Goal: Information Seeking & Learning: Find specific fact

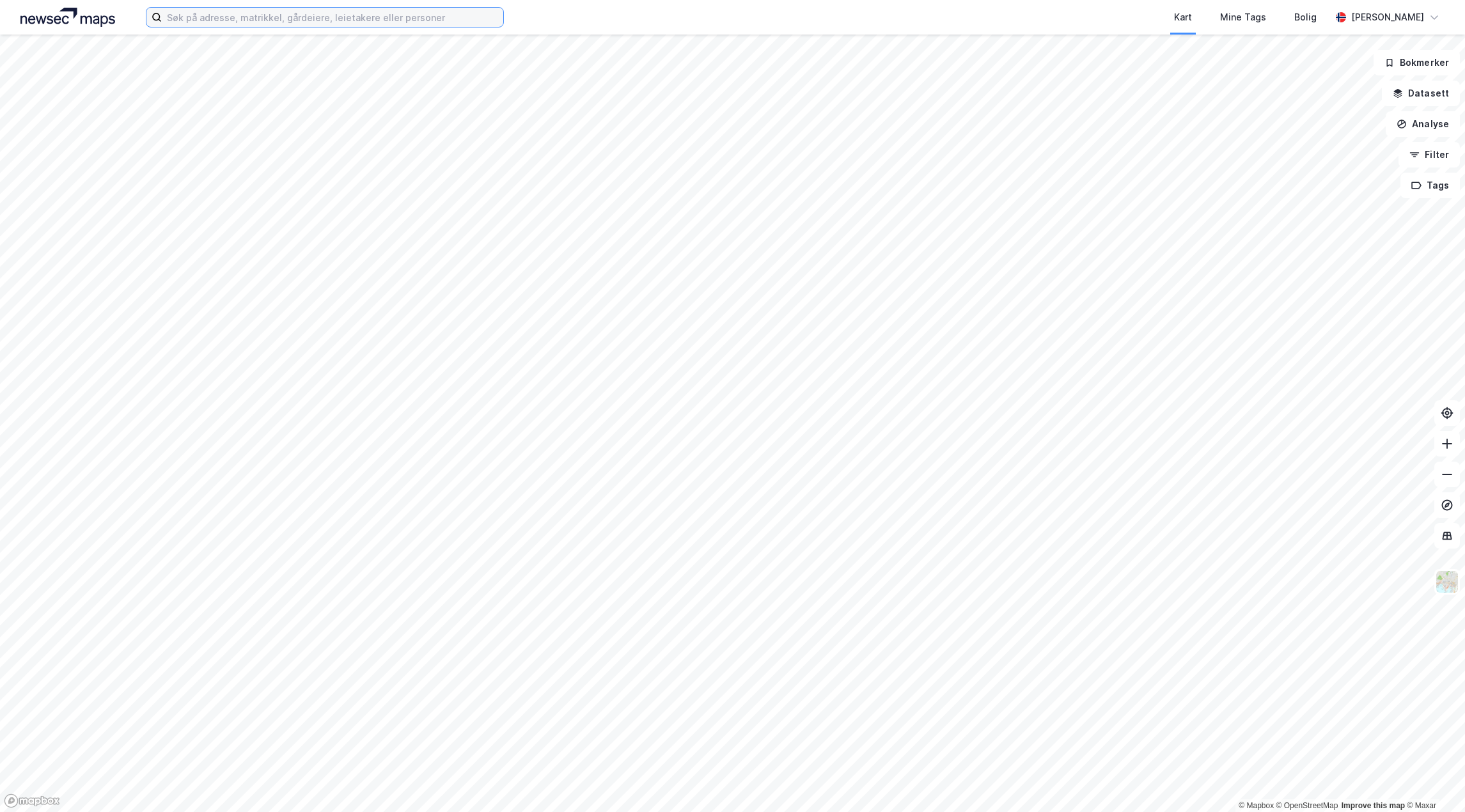
click at [244, 21] on input at bounding box center [332, 17] width 341 height 19
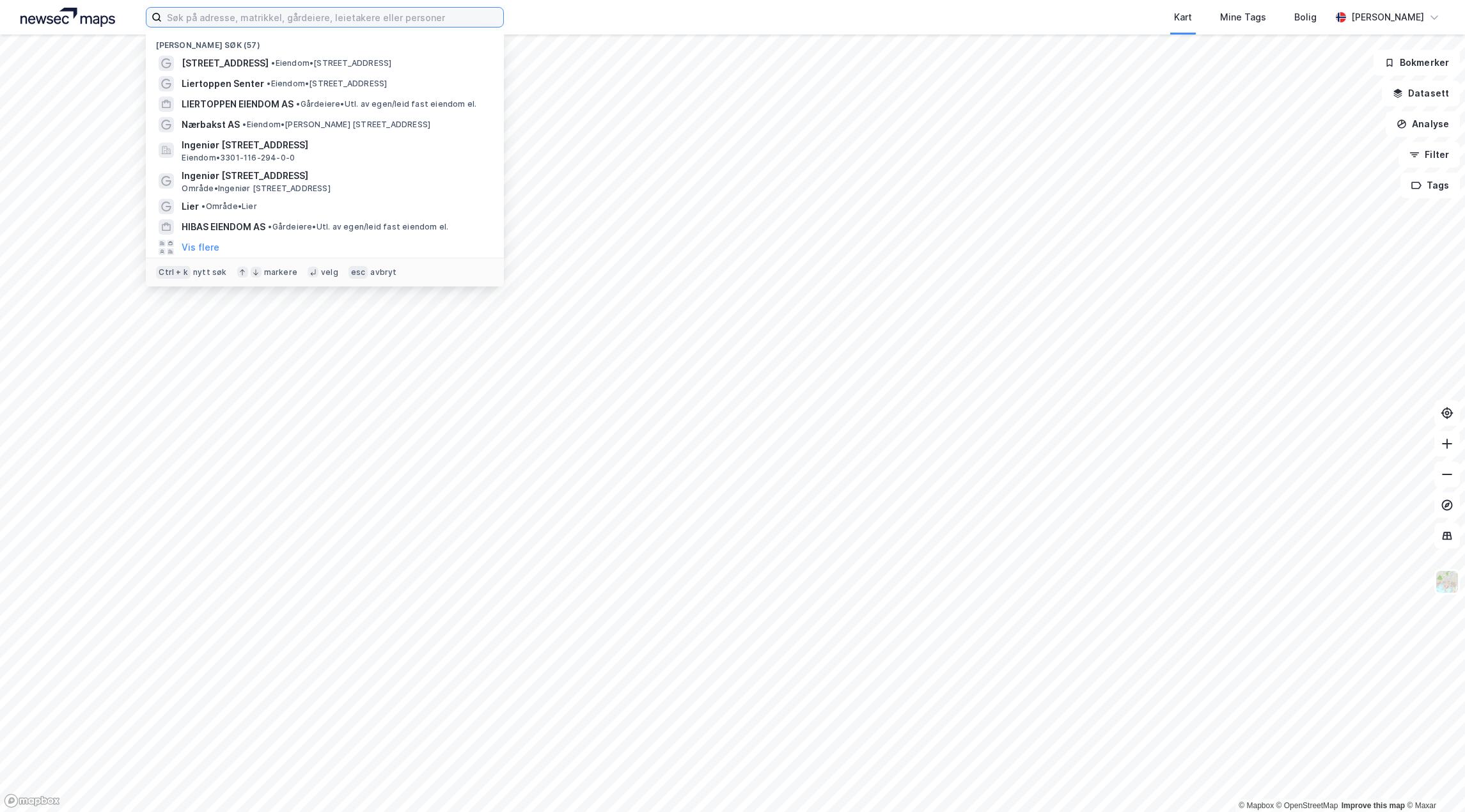
paste input "[STREET_ADDRESS]"
type input "[STREET_ADDRESS]"
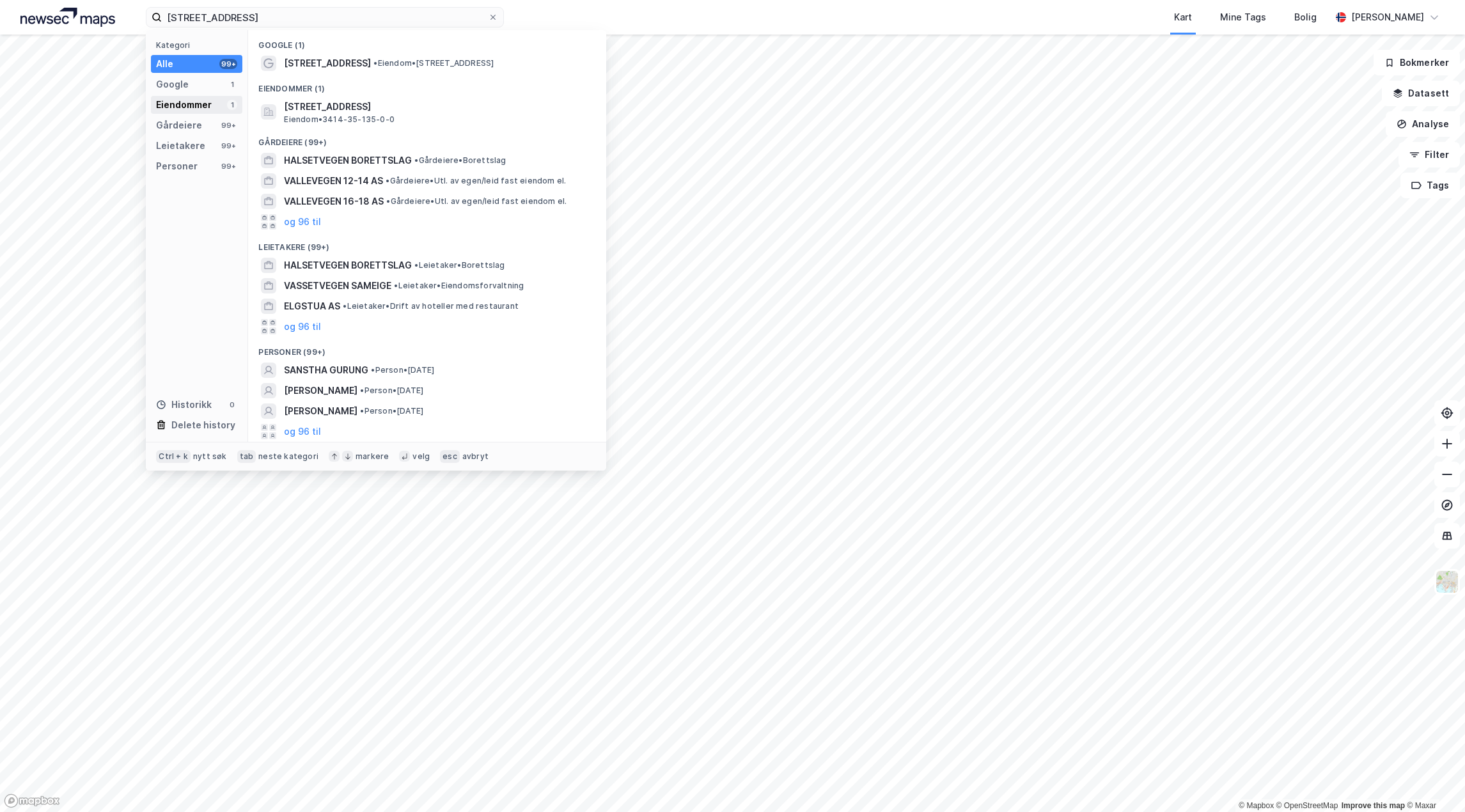
click at [191, 102] on div "Eiendommer" at bounding box center [183, 105] width 55 height 16
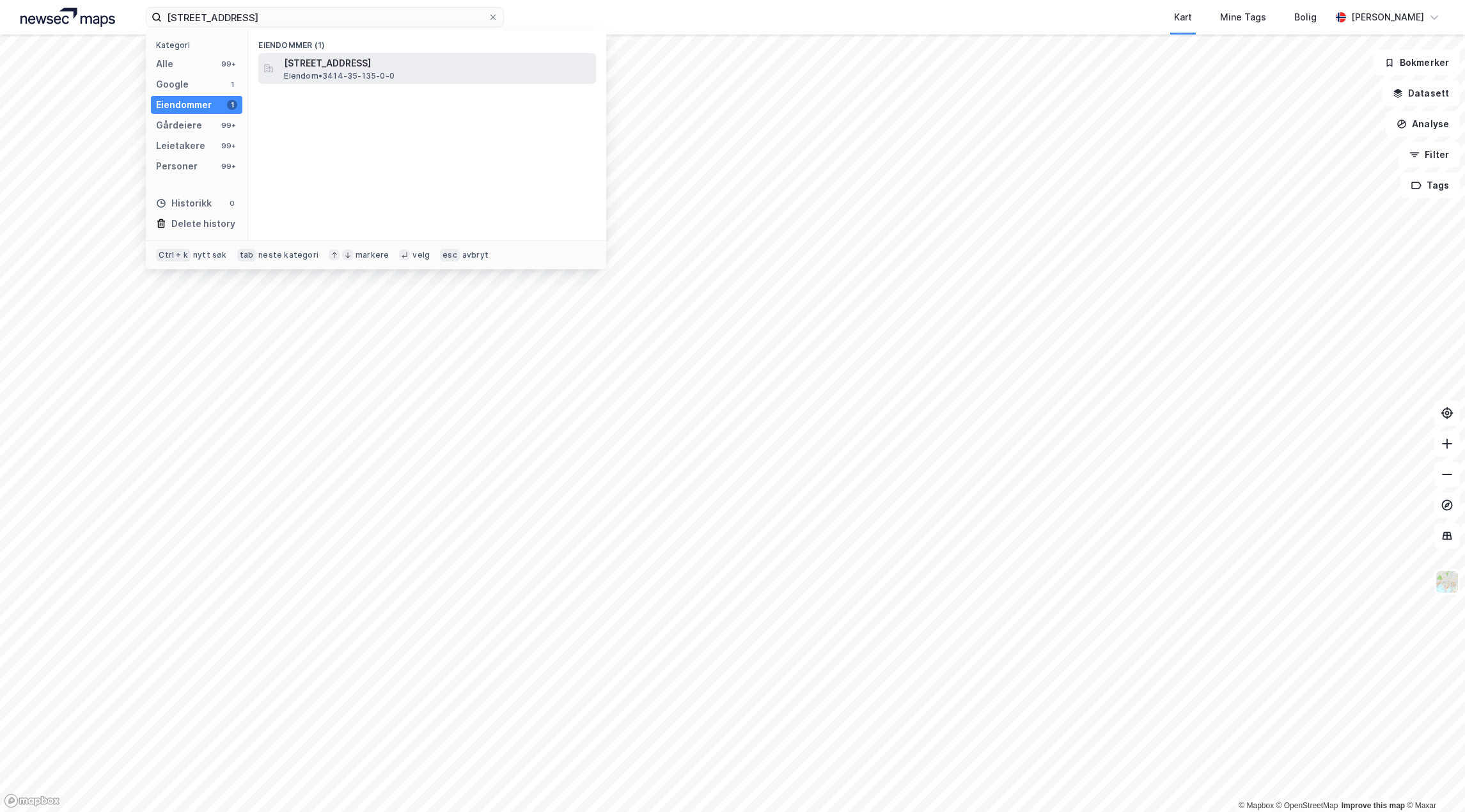
click at [417, 57] on span "[STREET_ADDRESS]" at bounding box center [437, 63] width 307 height 16
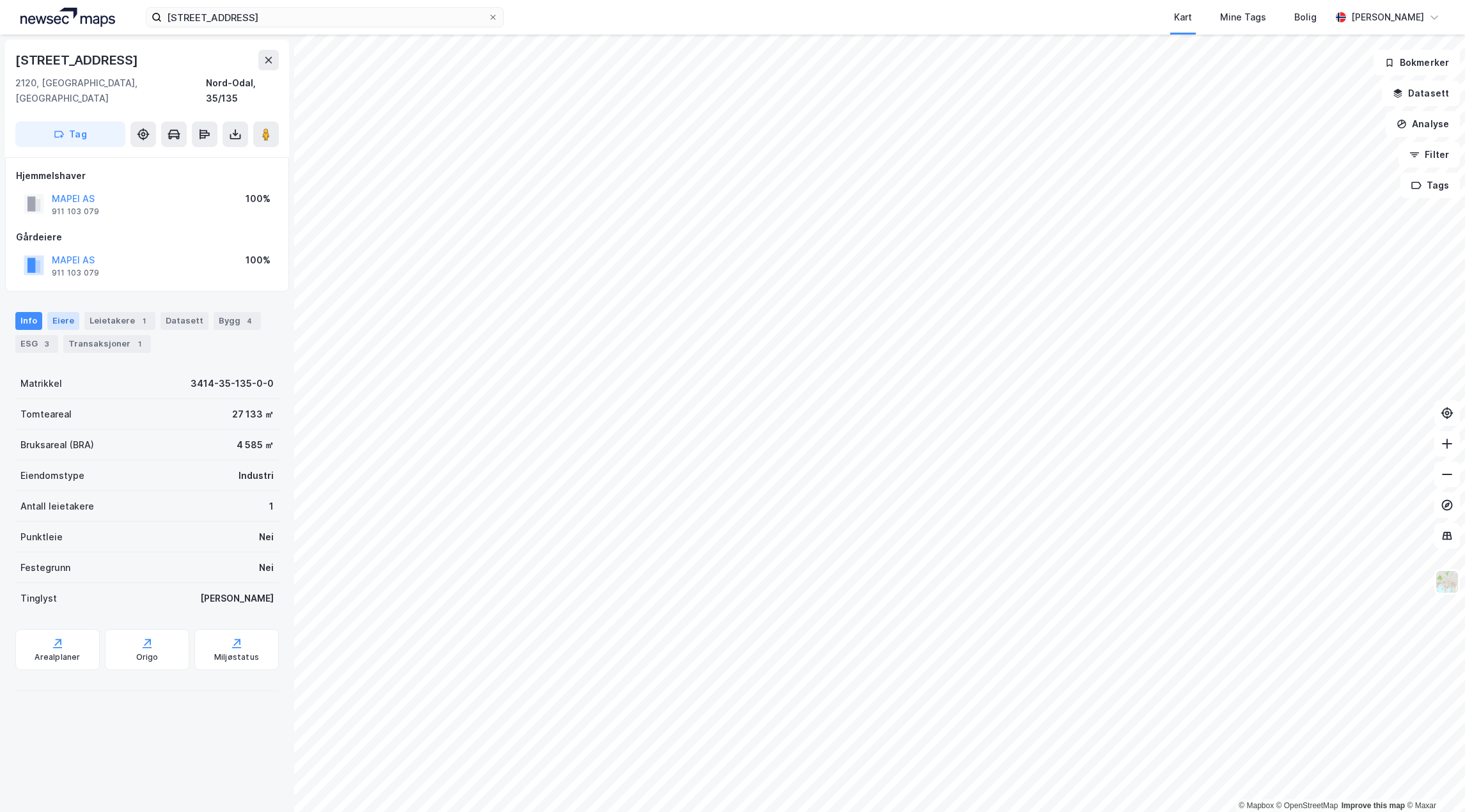
click at [61, 312] on div "Eiere" at bounding box center [63, 321] width 32 height 18
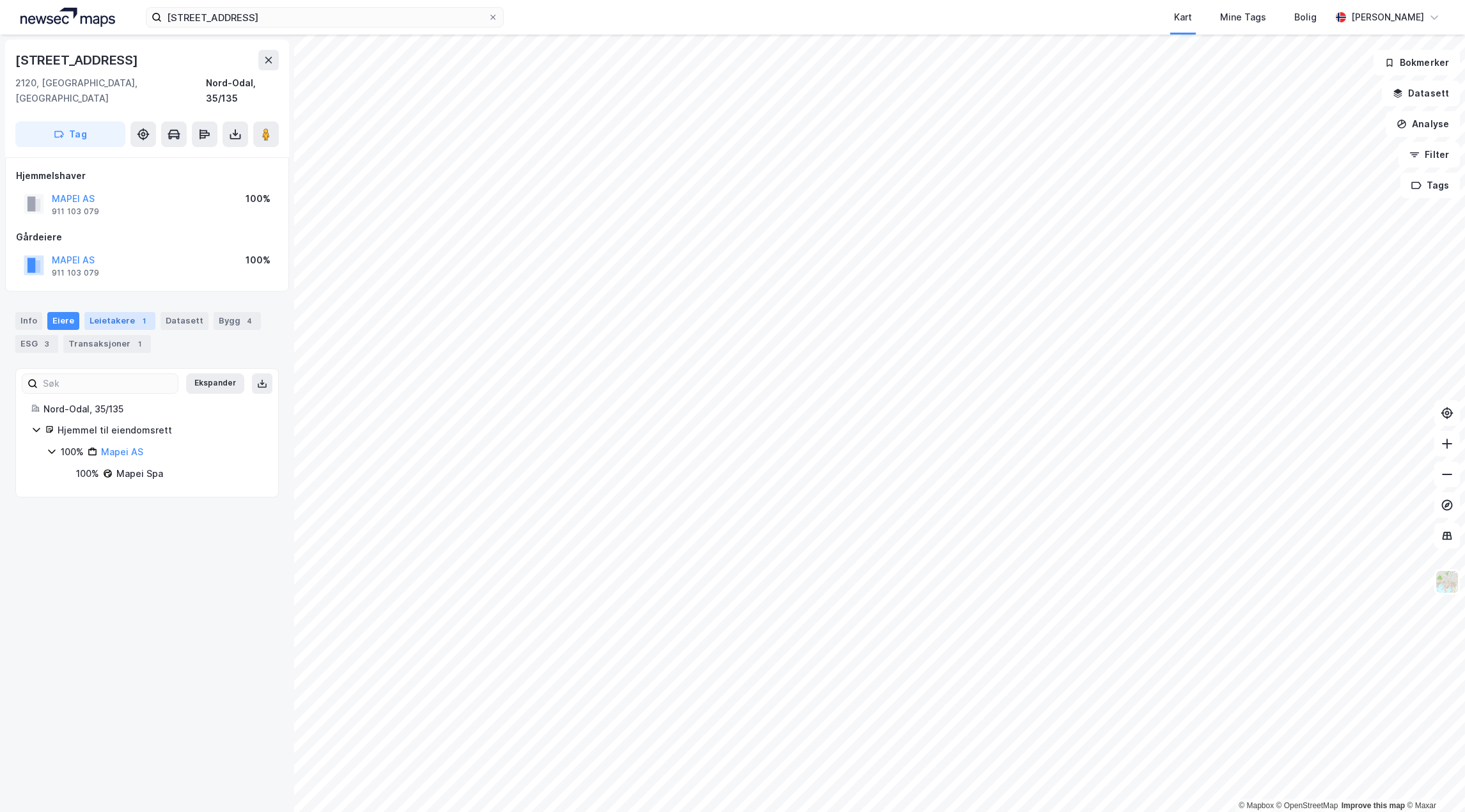
click at [115, 312] on div "Leietakere 1" at bounding box center [120, 321] width 71 height 18
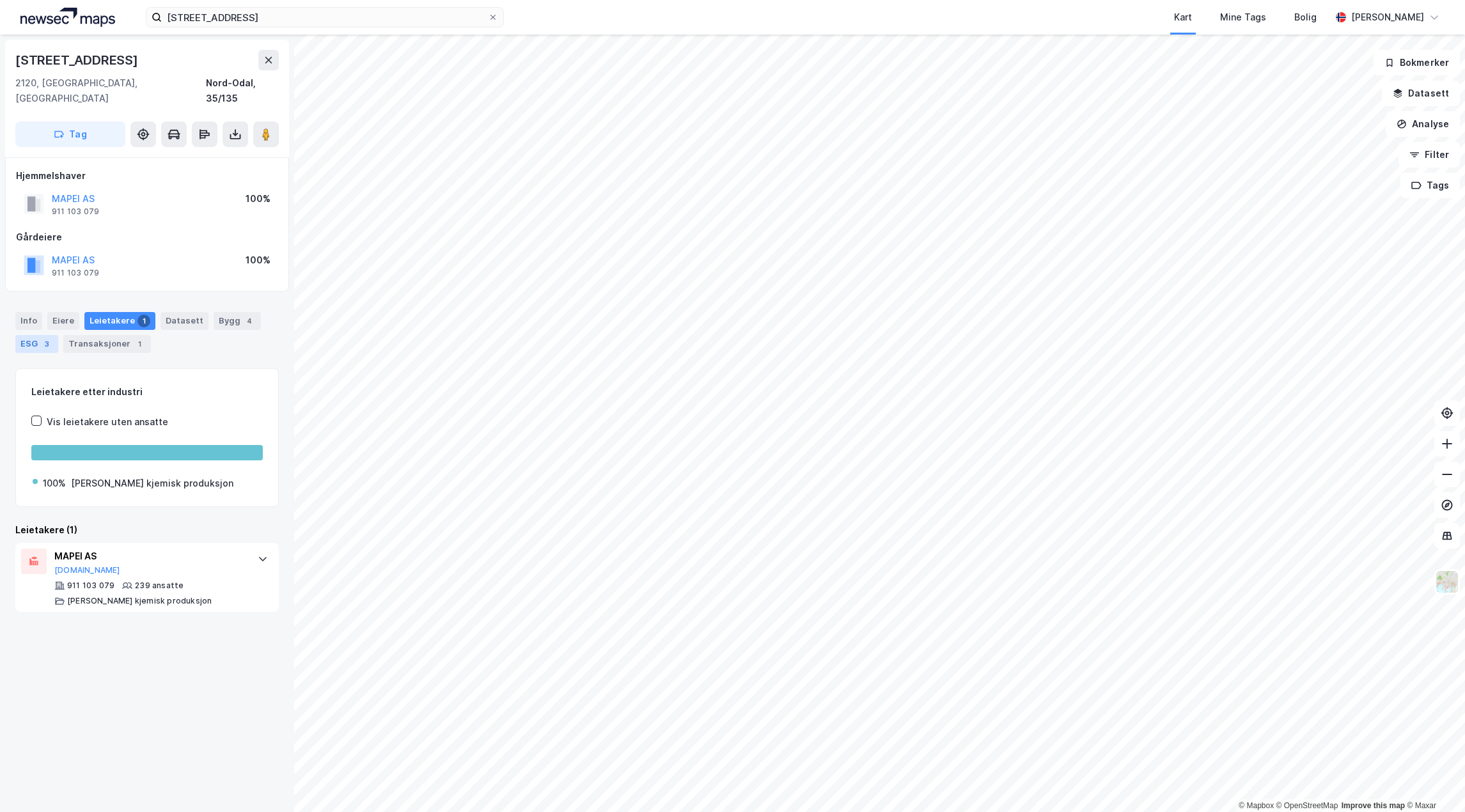
click at [26, 335] on div "ESG 3" at bounding box center [36, 344] width 42 height 18
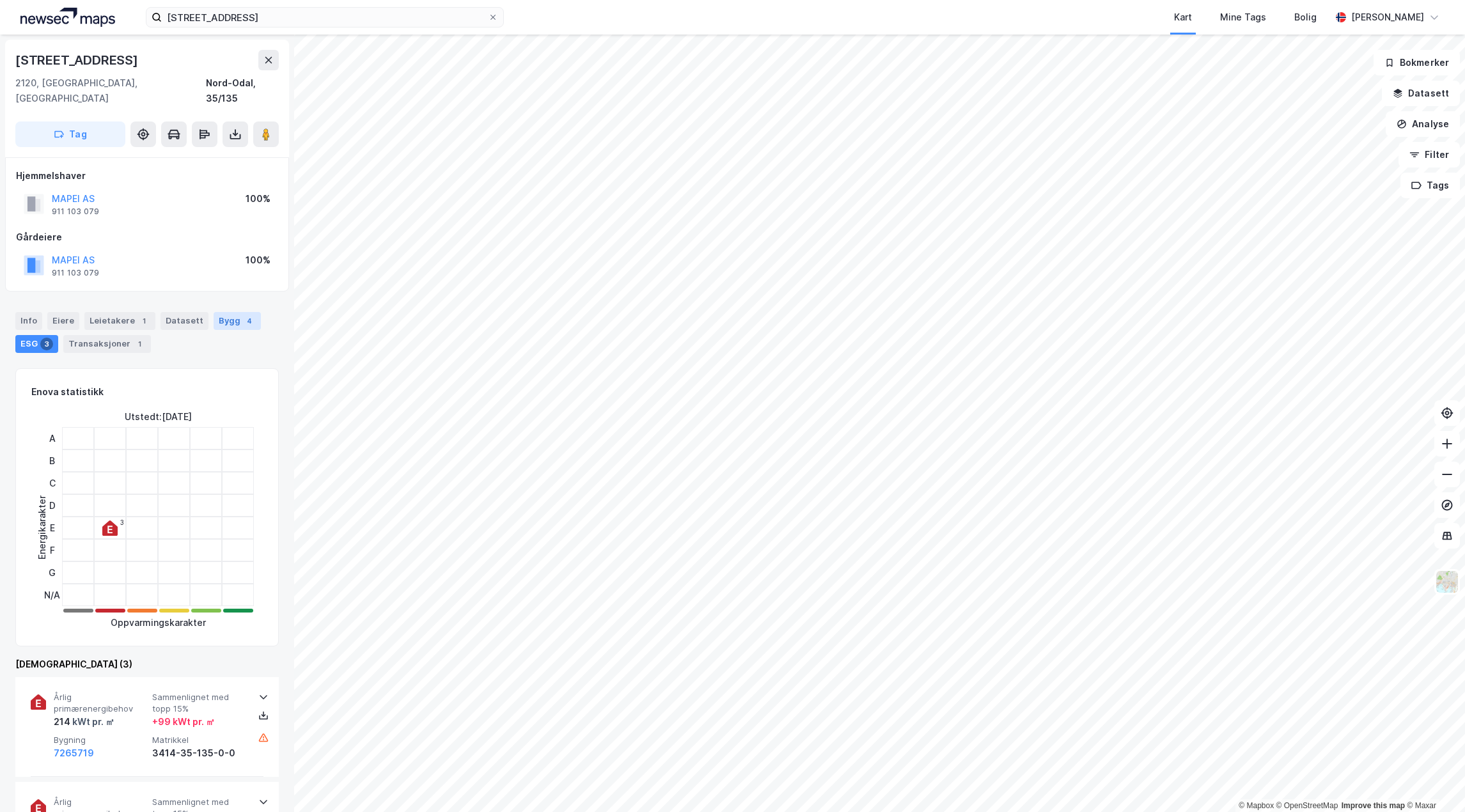
click at [220, 312] on div "Bygg 4" at bounding box center [238, 321] width 47 height 18
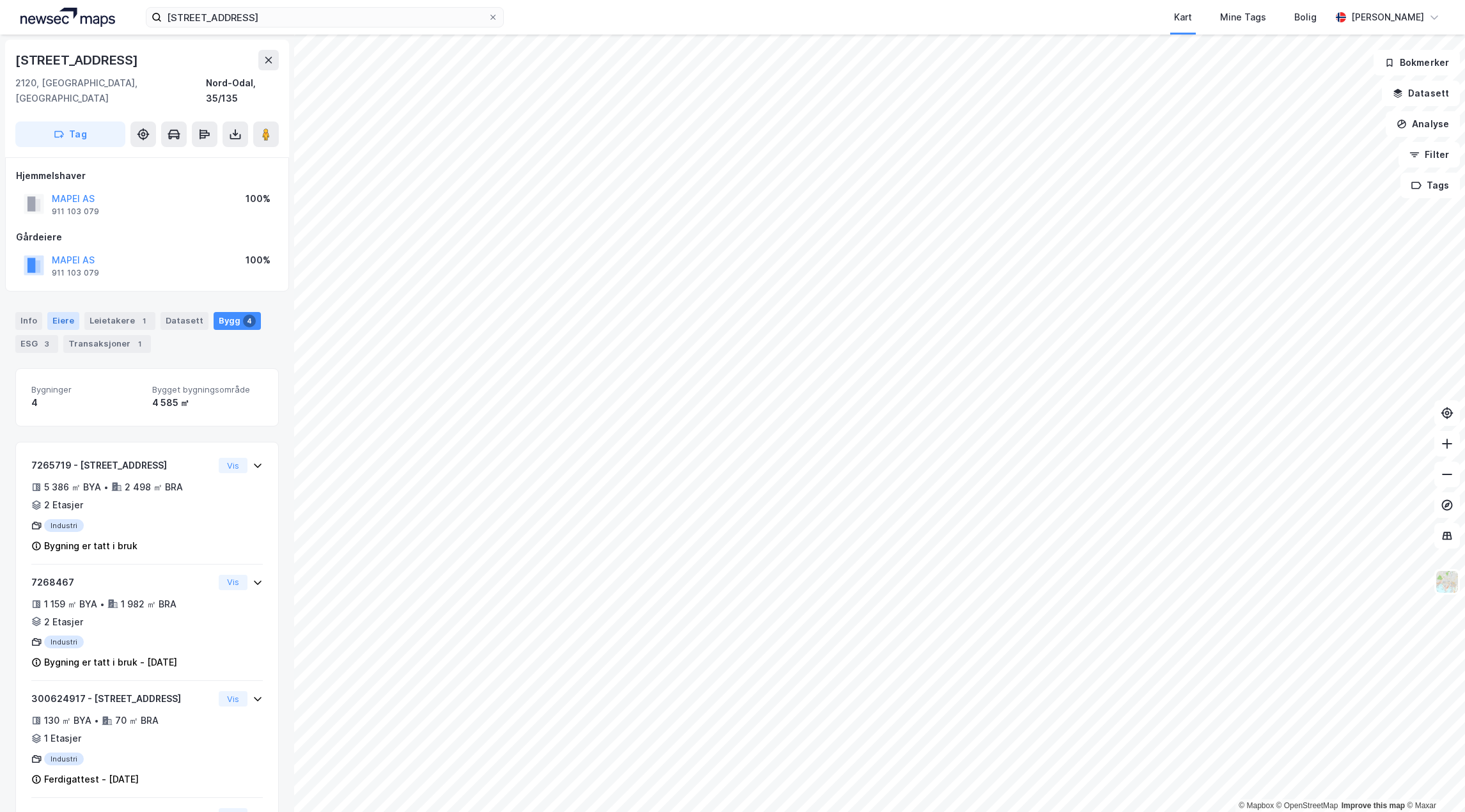
click at [59, 312] on div "Eiere" at bounding box center [63, 321] width 32 height 18
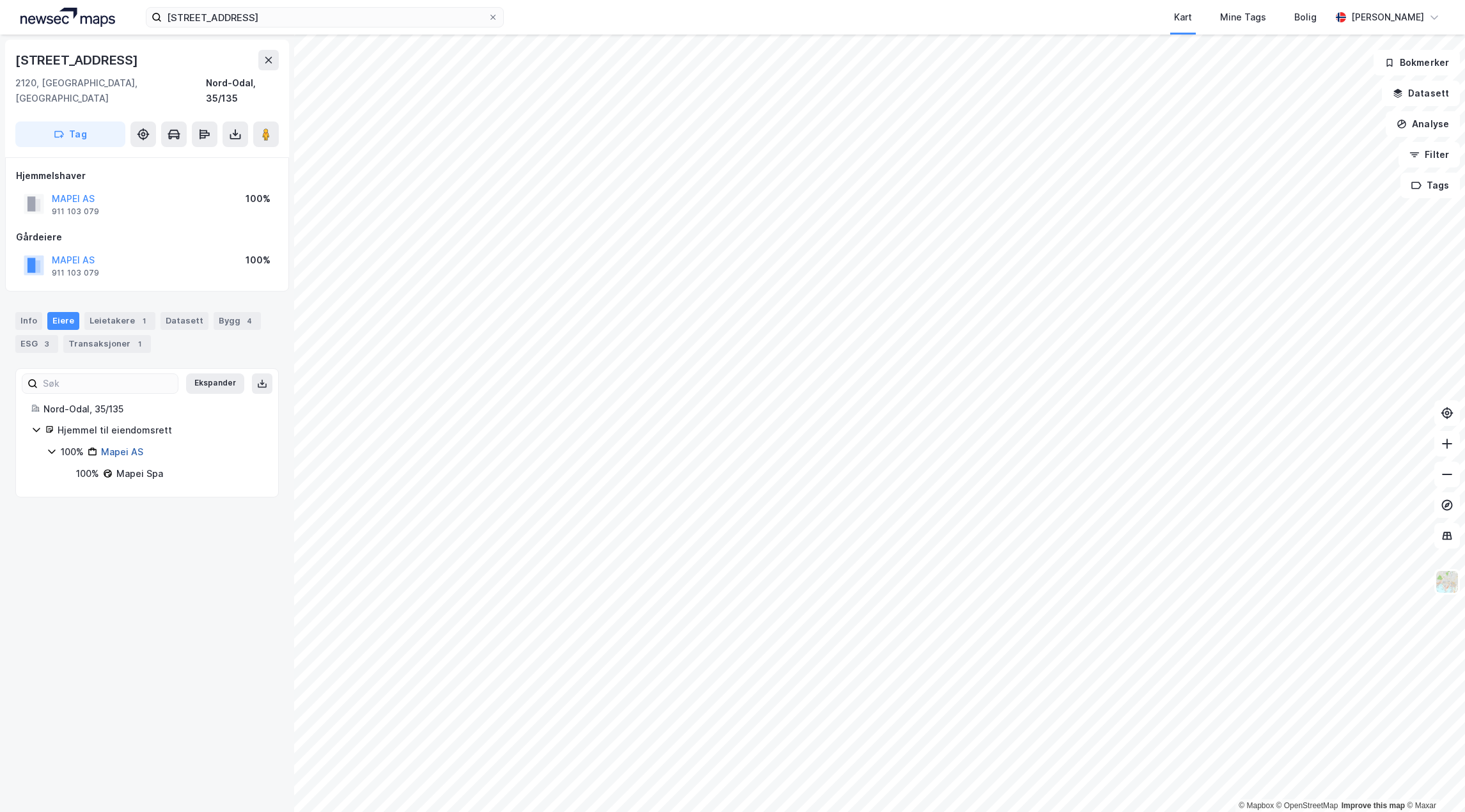
click at [125, 446] on link "Mapei AS" at bounding box center [122, 451] width 42 height 11
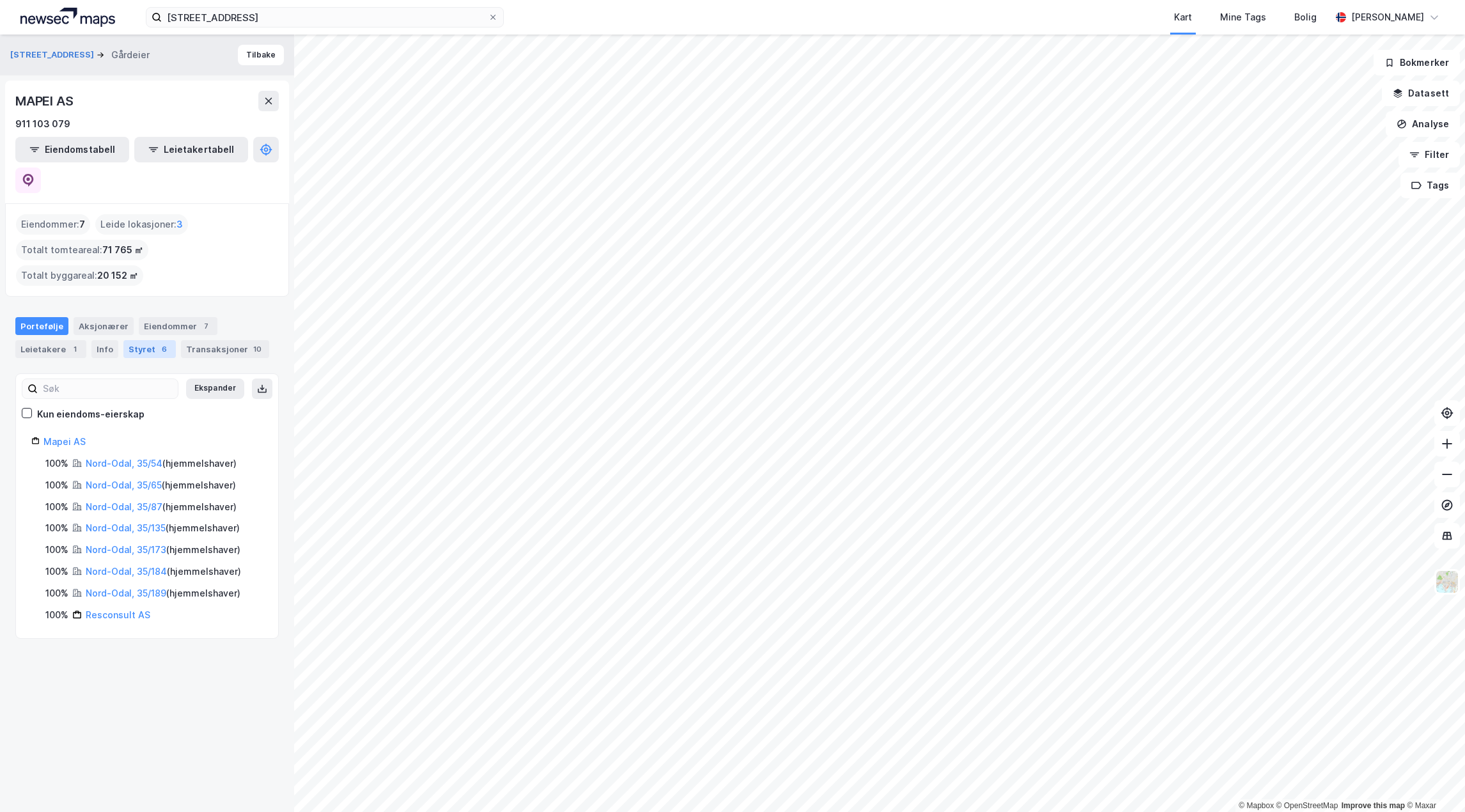
click at [144, 340] on div "Styret 6" at bounding box center [149, 349] width 52 height 18
